Goal: Information Seeking & Learning: Learn about a topic

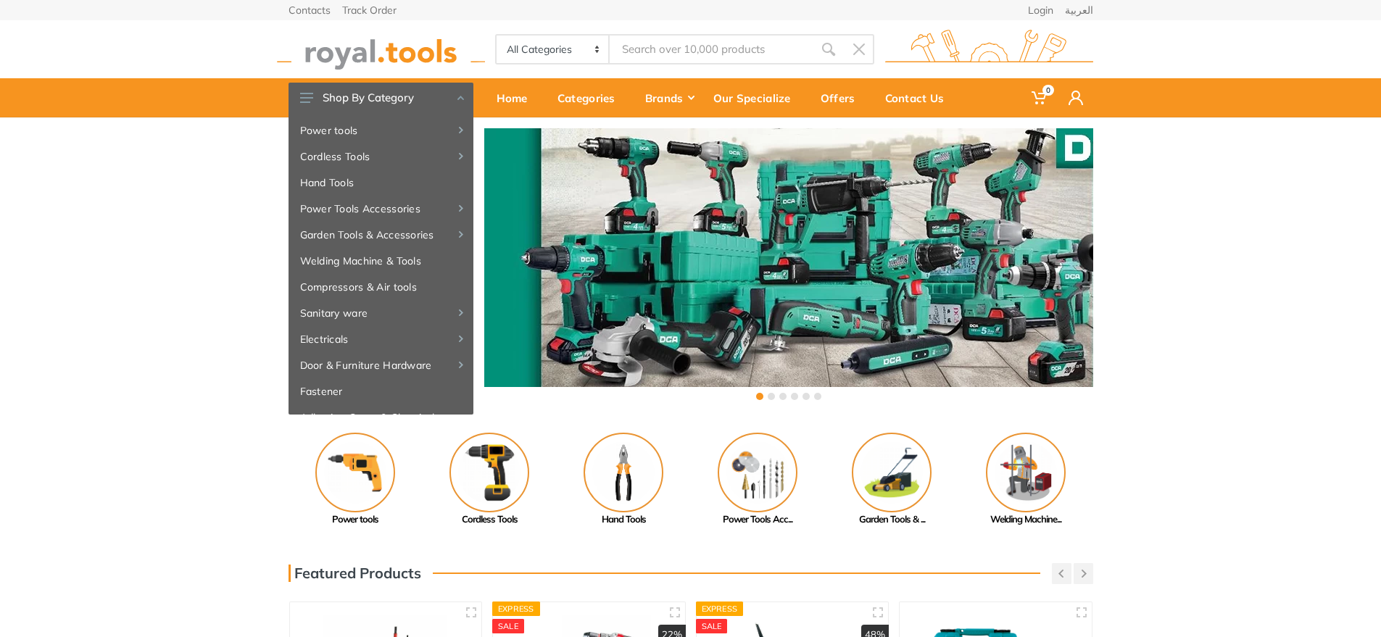
click at [750, 161] on div at bounding box center [788, 271] width 609 height 286
click at [656, 49] on input "Site search" at bounding box center [711, 49] width 203 height 30
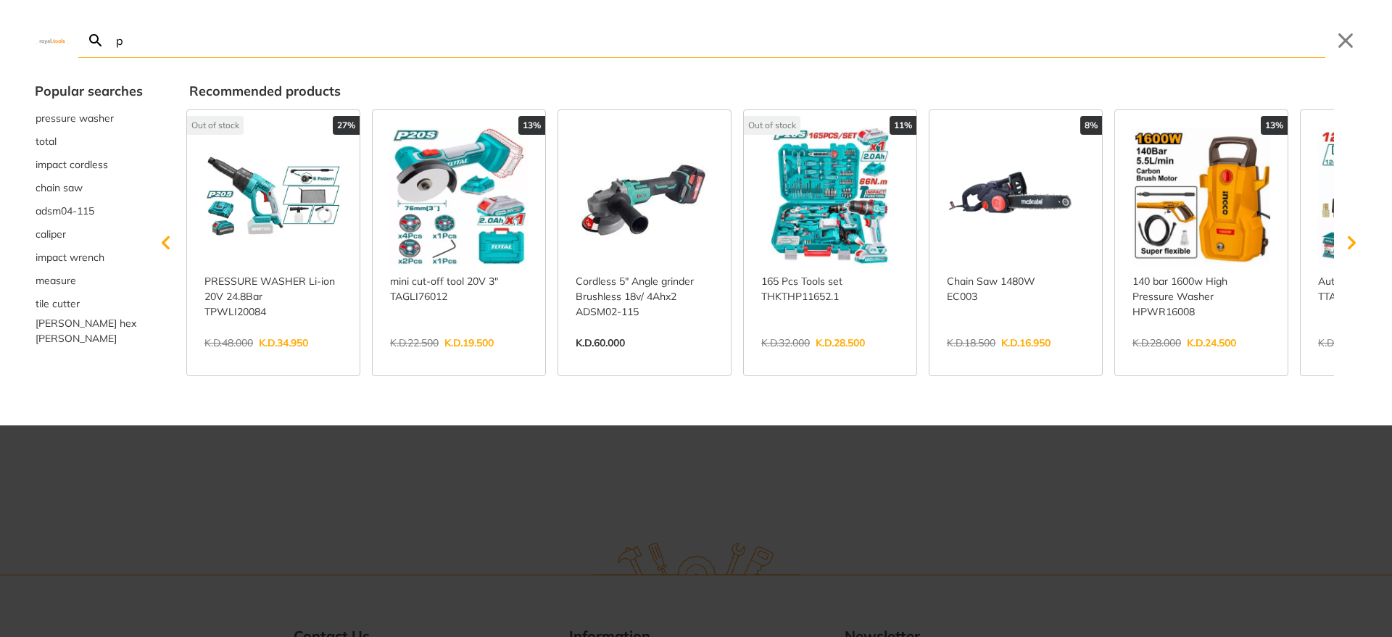
type input "p"
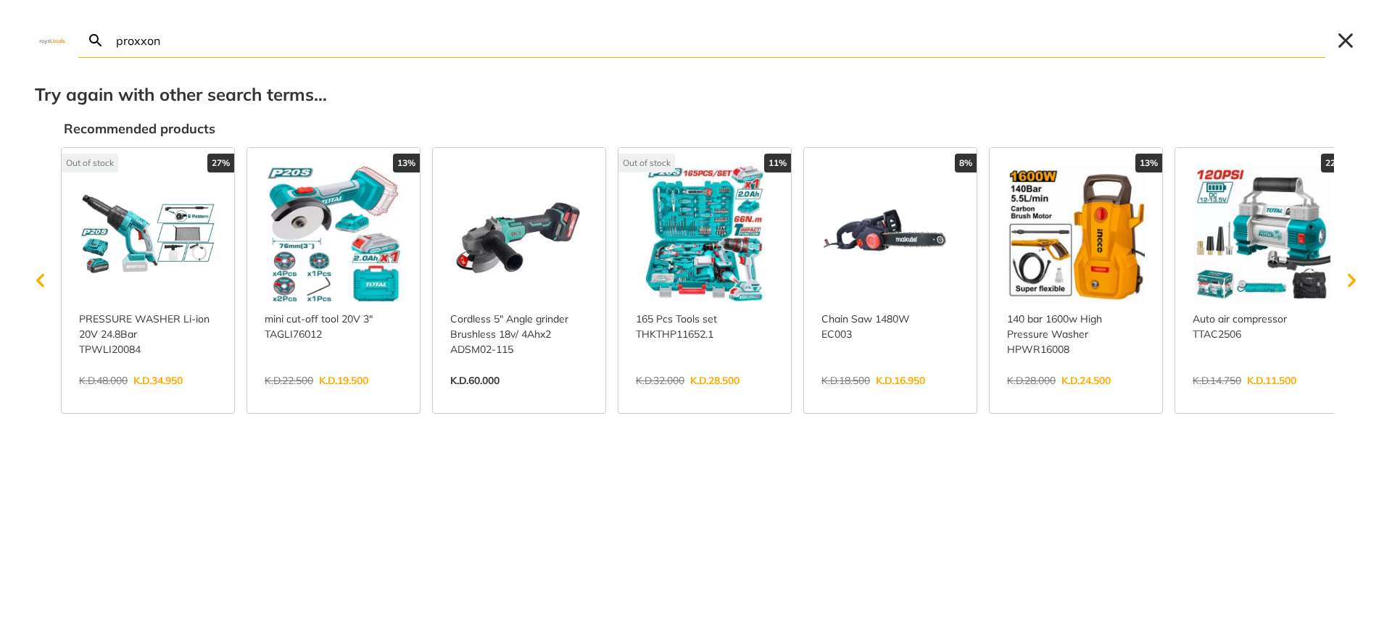
type input "proxxon"
click at [1346, 39] on button "Close" at bounding box center [1345, 40] width 23 height 23
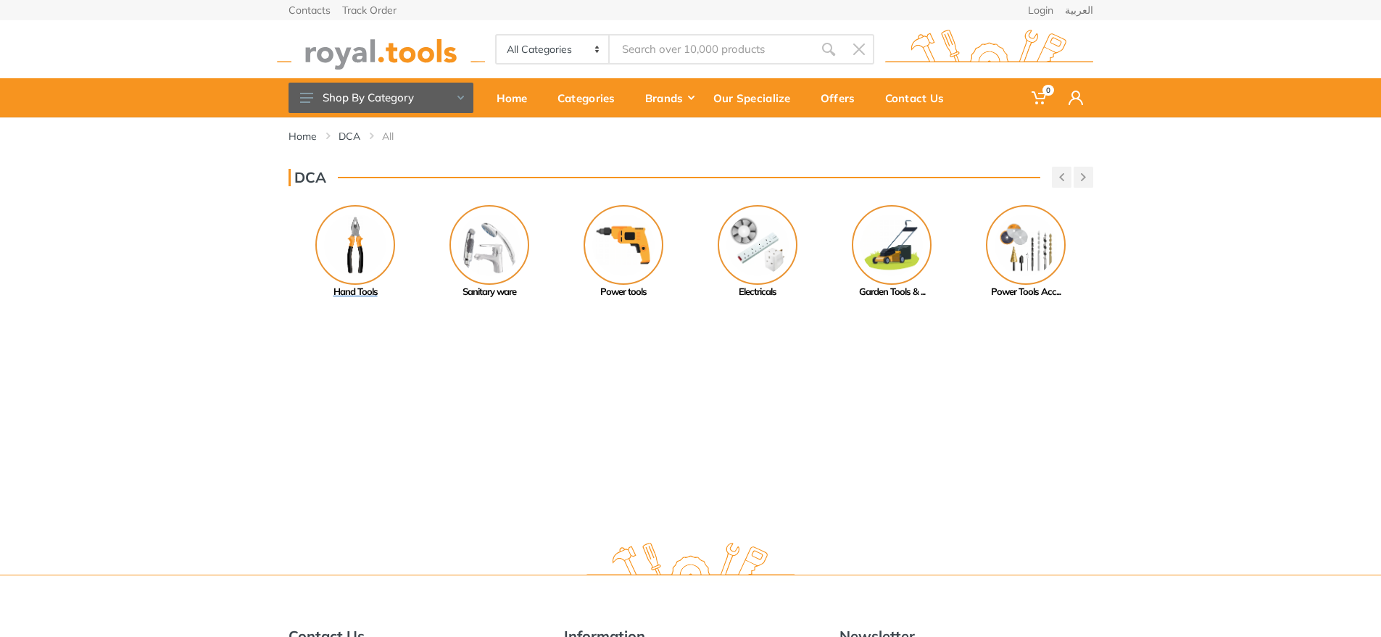
click at [355, 220] on img at bounding box center [355, 245] width 80 height 80
drag, startPoint x: 604, startPoint y: 278, endPoint x: 605, endPoint y: 270, distance: 8.1
click at [604, 276] on img at bounding box center [624, 245] width 80 height 80
click at [607, 269] on img at bounding box center [624, 245] width 80 height 80
